Goal: Information Seeking & Learning: Learn about a topic

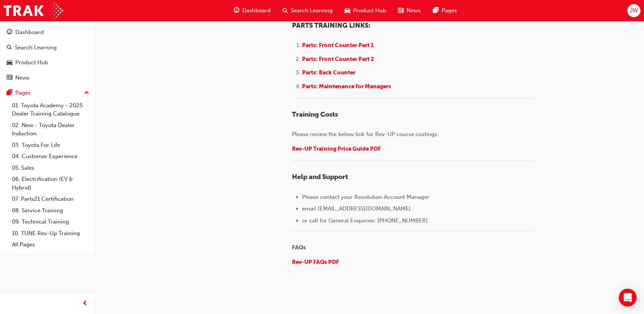
scroll to position [1018, 0]
click at [41, 210] on link "08. Service Training" at bounding box center [50, 211] width 83 height 12
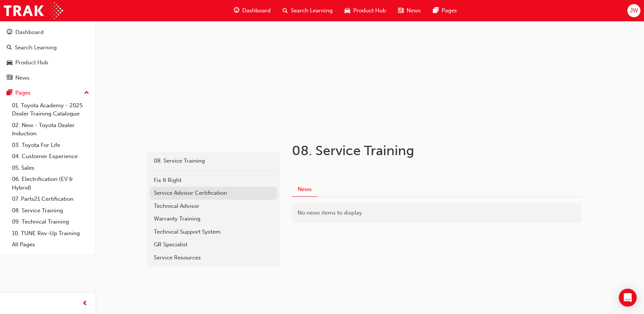
scroll to position [44, 0]
click at [184, 191] on div "Service Advisor Certification" at bounding box center [213, 191] width 119 height 9
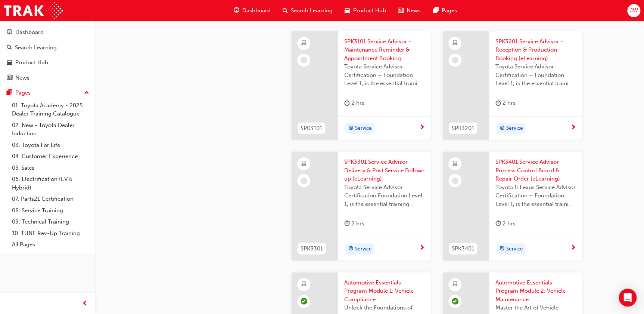
scroll to position [814, 0]
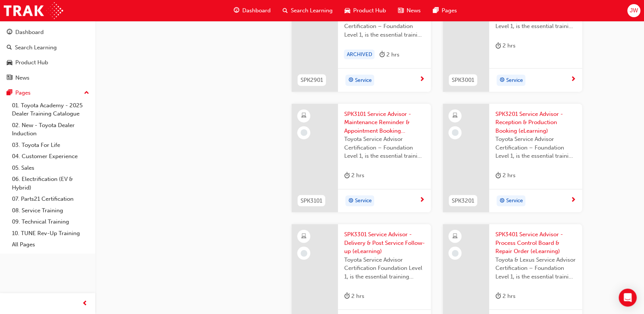
click at [369, 123] on span "SPK3101 Service Advisor - Maintenance Reminder & Appointment Booking (eLearning)" at bounding box center [384, 122] width 81 height 25
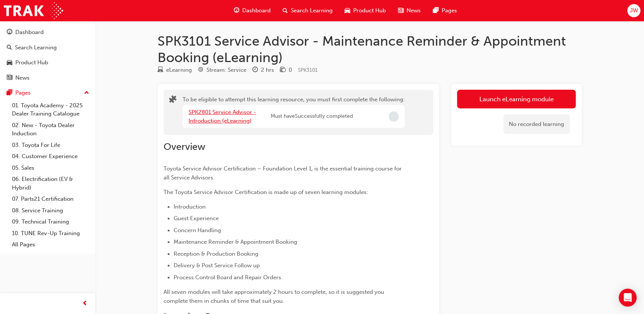
click at [211, 118] on link "SPK2801 Service Advisor - Introduction (eLearning)" at bounding box center [222, 116] width 68 height 15
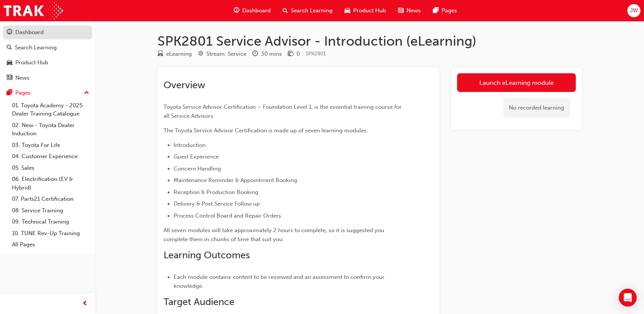
click at [32, 30] on div "Dashboard" at bounding box center [29, 32] width 28 height 9
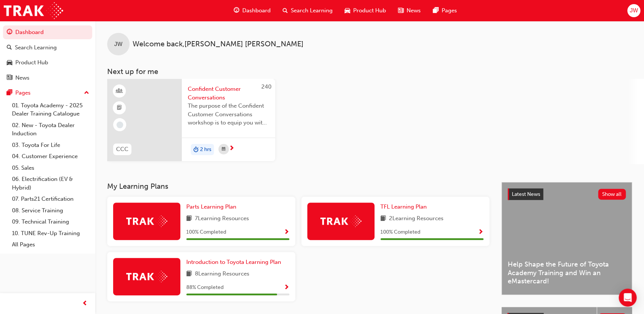
click at [545, 254] on div "Latest News Show all Help Shape the Future of Toyota Academy Training and Win a…" at bounding box center [567, 238] width 130 height 112
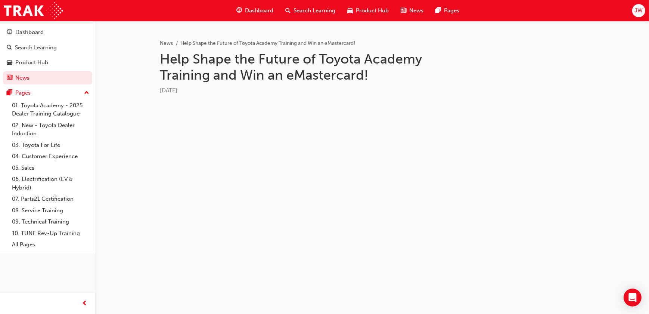
click at [171, 90] on span "[DATE]" at bounding box center [169, 90] width 18 height 7
click at [244, 155] on div "News Help Shape the Future of Toyota Academy Training and Win an eMastercard! H…" at bounding box center [324, 157] width 649 height 314
click at [37, 33] on div "Dashboard" at bounding box center [29, 32] width 28 height 9
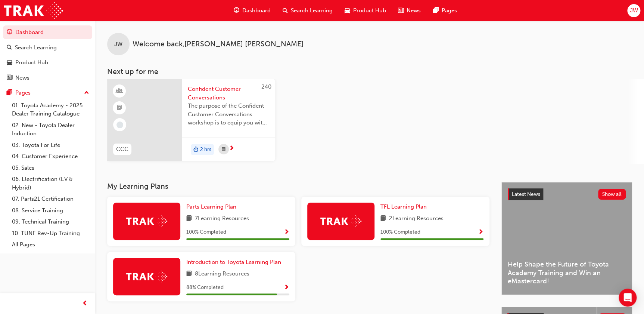
click at [395, 118] on div "240 CCC Confident Customer Conversations The purpose of the Confident Customer …" at bounding box center [375, 121] width 537 height 85
click at [43, 210] on link "08. Service Training" at bounding box center [50, 211] width 83 height 12
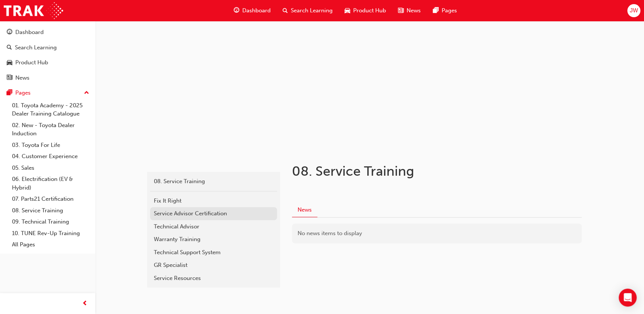
scroll to position [44, 0]
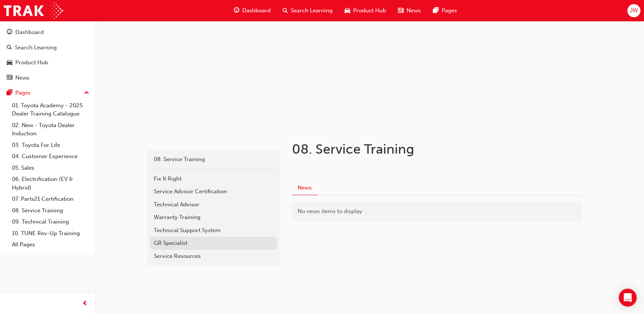
click at [166, 243] on div "GR Specialist" at bounding box center [213, 242] width 119 height 9
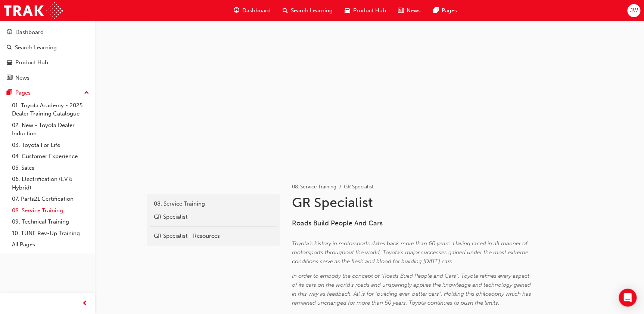
click at [39, 208] on link "08. Service Training" at bounding box center [50, 211] width 83 height 12
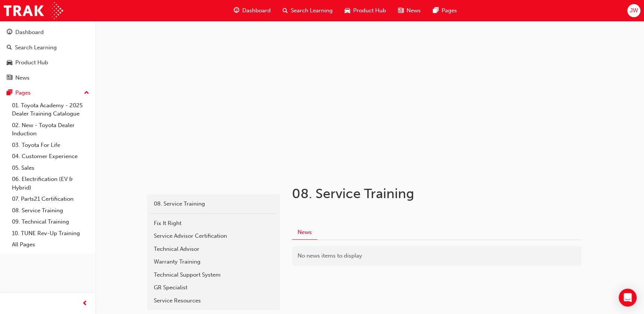
click at [189, 263] on div "Warranty Training" at bounding box center [213, 261] width 119 height 9
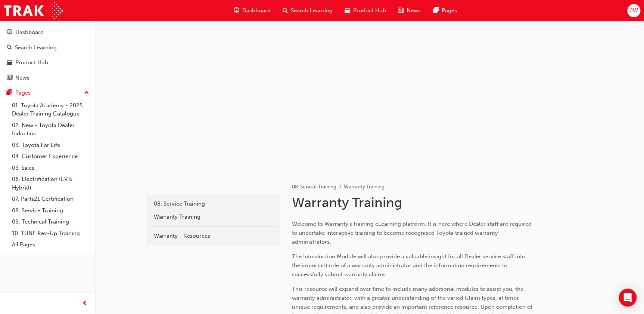
click at [38, 222] on link "09. Technical Training" at bounding box center [50, 222] width 83 height 12
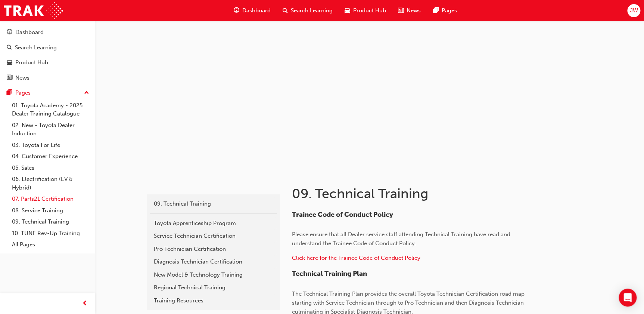
click at [59, 200] on link "07. Parts21 Certification" at bounding box center [50, 199] width 83 height 12
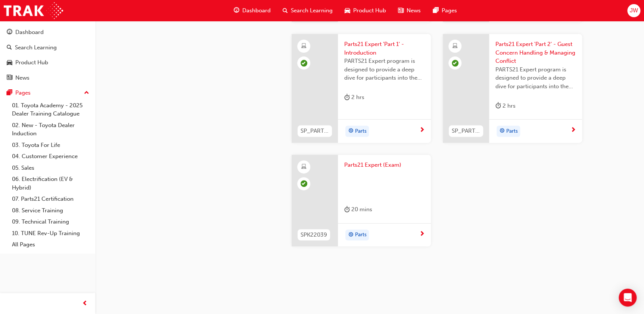
scroll to position [1515, 0]
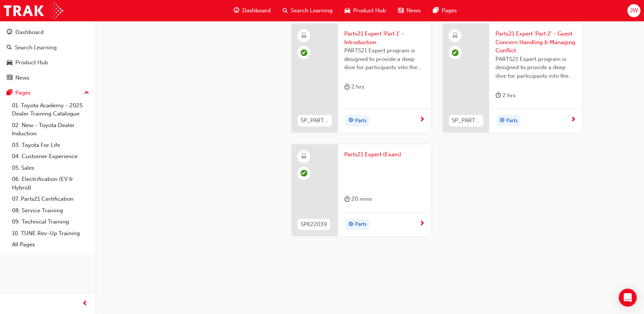
click at [19, 244] on link "All Pages" at bounding box center [50, 244] width 83 height 12
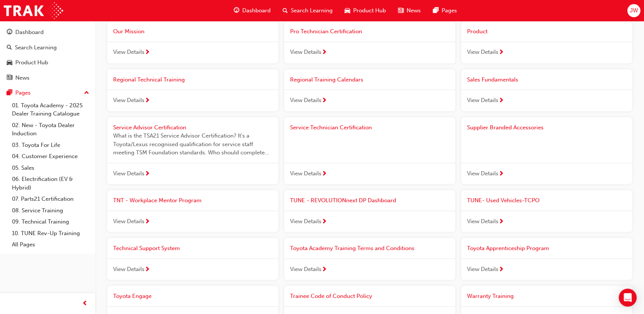
scroll to position [645, 0]
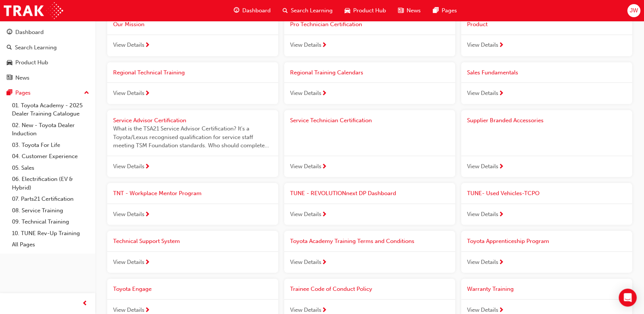
click at [149, 212] on span "next-icon" at bounding box center [147, 214] width 6 height 7
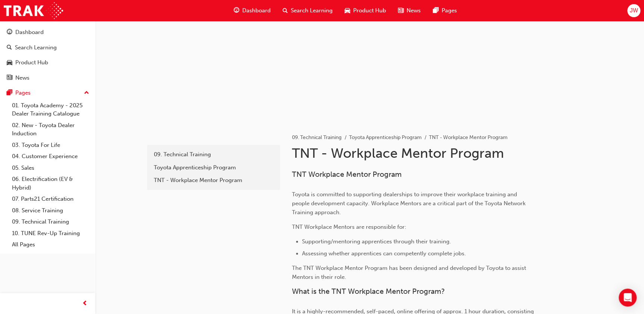
scroll to position [68, 0]
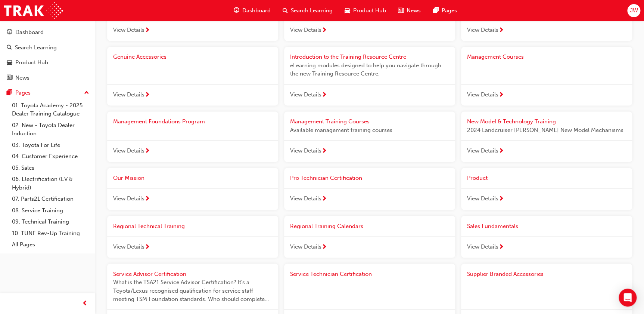
scroll to position [475, 0]
